Goal: Task Accomplishment & Management: Complete application form

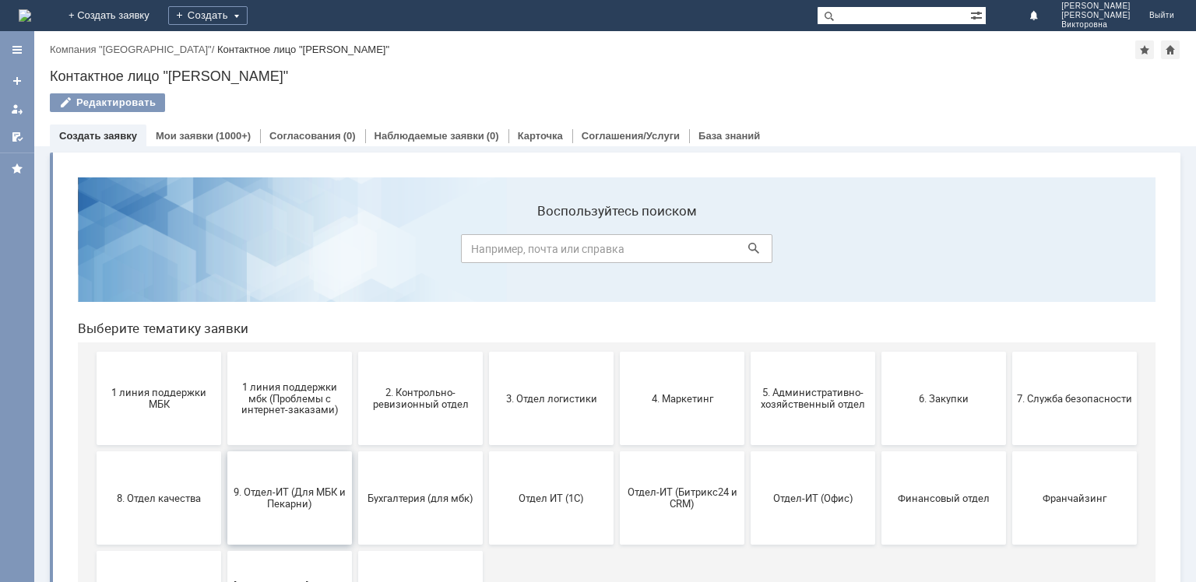
click at [257, 492] on span "9. Отдел-ИТ (Для МБК и Пекарни)" at bounding box center [289, 498] width 115 height 23
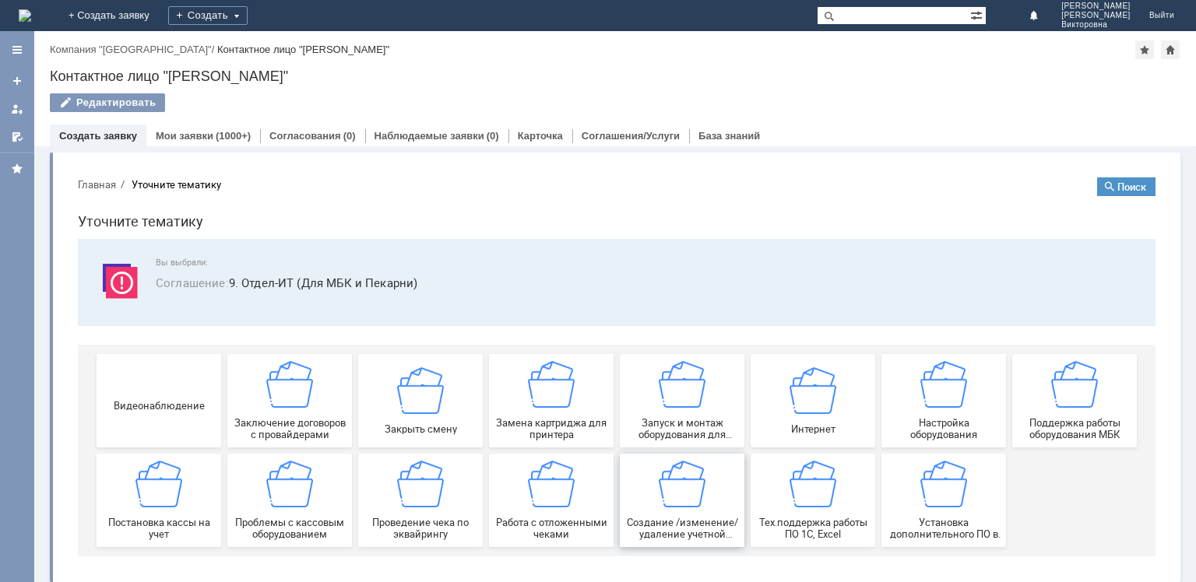
click at [675, 507] on img at bounding box center [682, 484] width 47 height 47
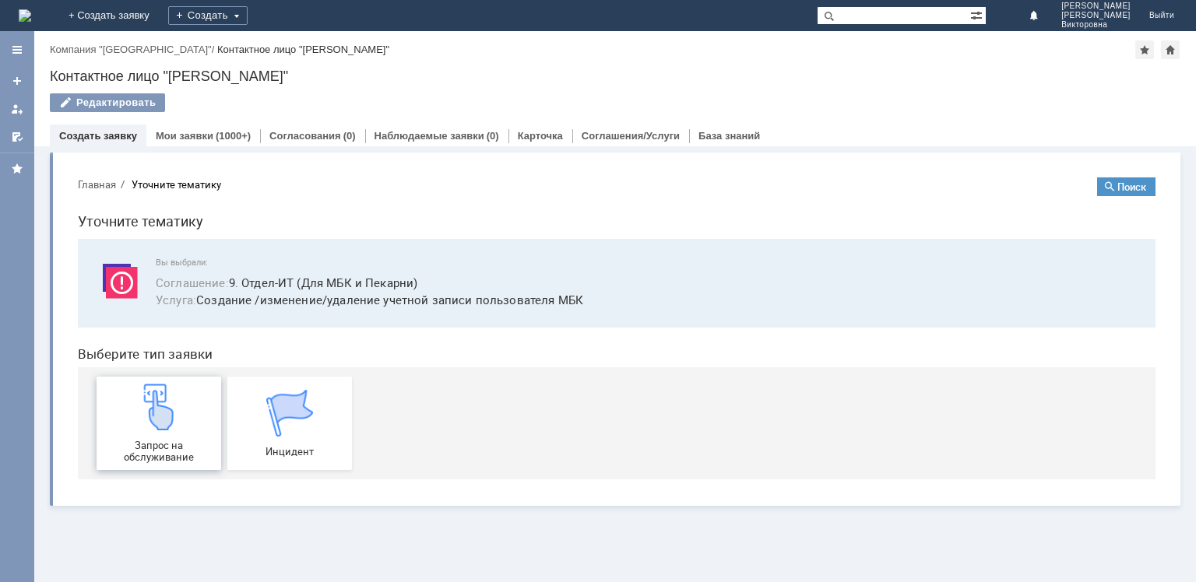
click at [143, 422] on img at bounding box center [158, 407] width 47 height 47
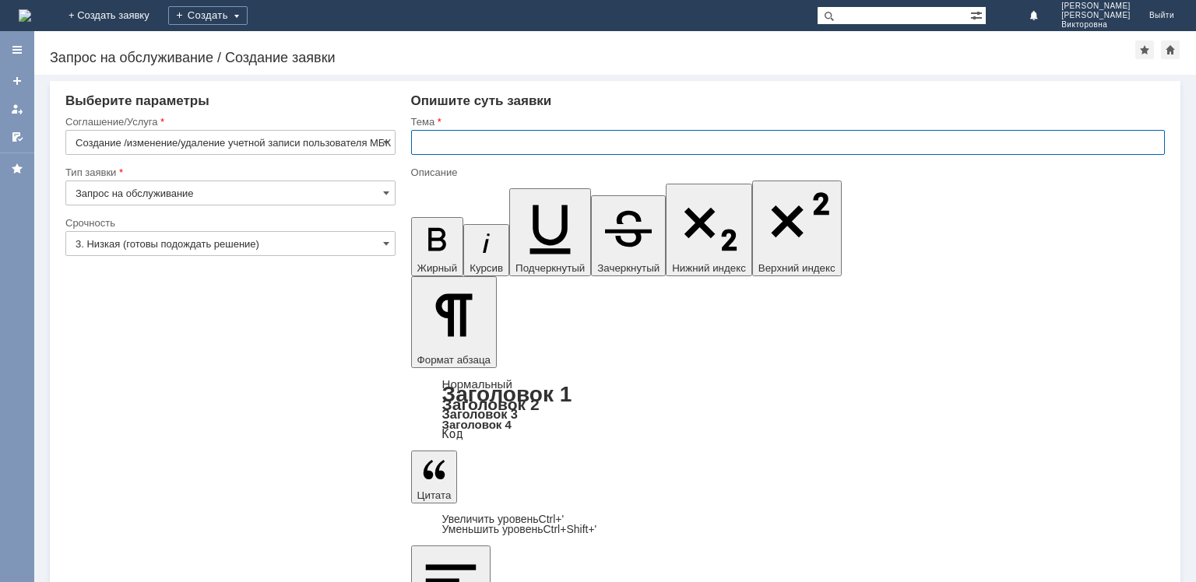
click at [431, 149] on input "text" at bounding box center [788, 142] width 754 height 25
type input "Личный ШК"
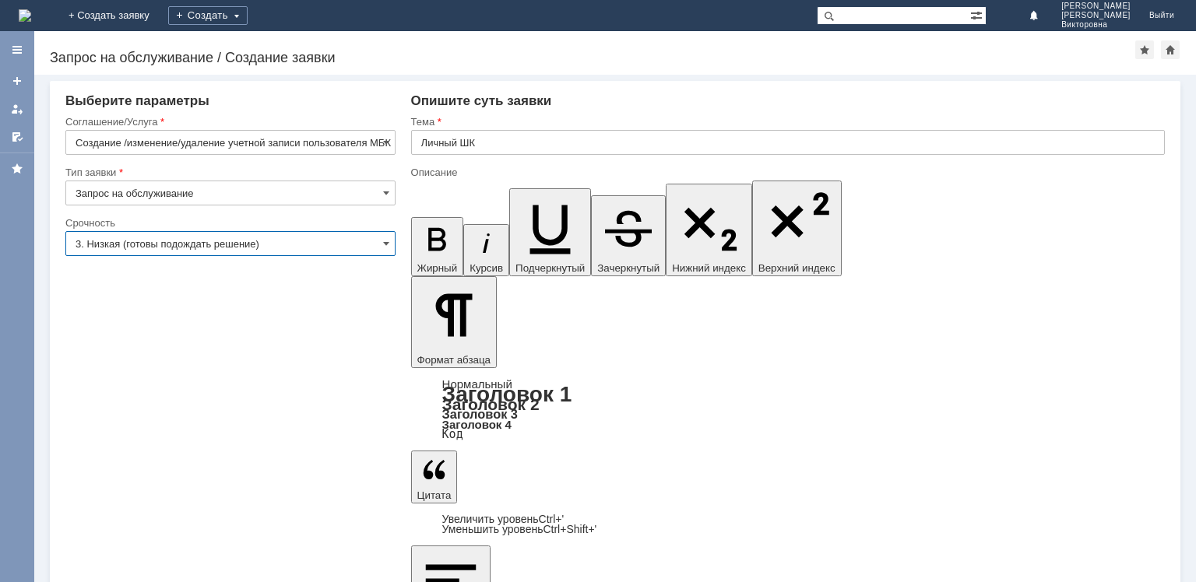
click at [276, 250] on input "3. Низкая (готовы подождать решение)" at bounding box center [230, 243] width 330 height 25
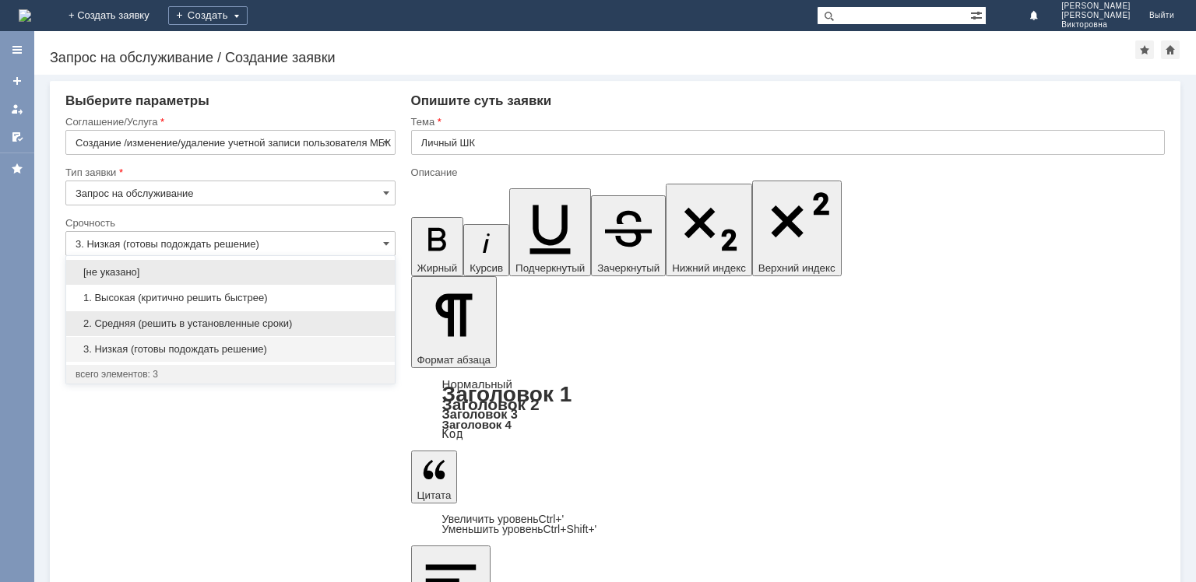
click at [166, 330] on div "2. Средняя (решить в установленные сроки)" at bounding box center [230, 323] width 328 height 25
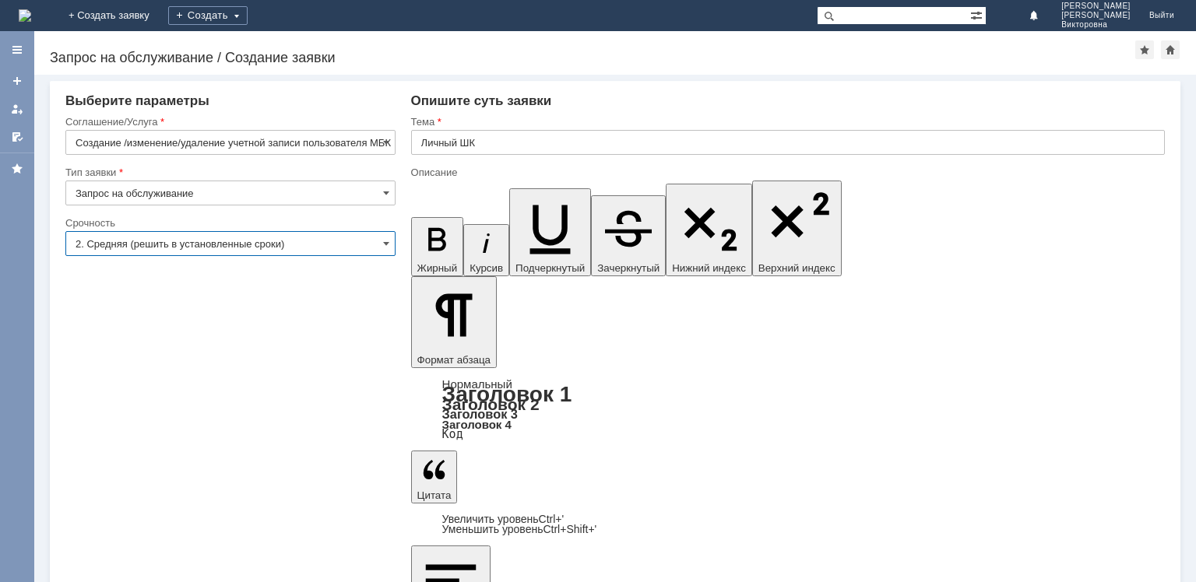
type input "2. Средняя (решить в установленные сроки)"
